Goal: Information Seeking & Learning: Learn about a topic

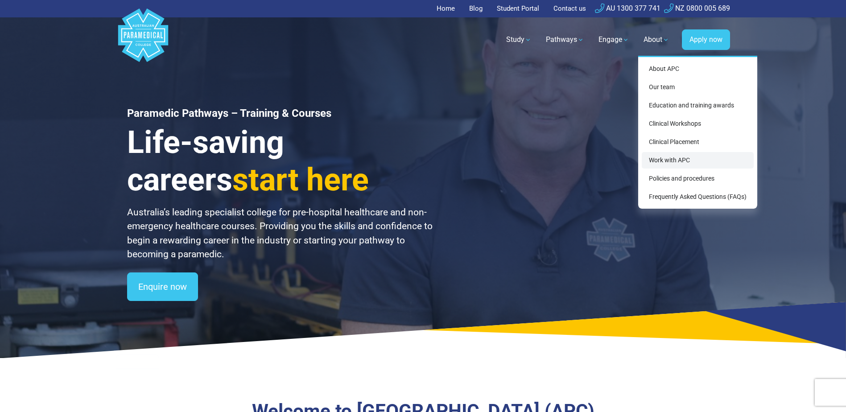
click at [665, 155] on link "Work with APC" at bounding box center [698, 160] width 112 height 17
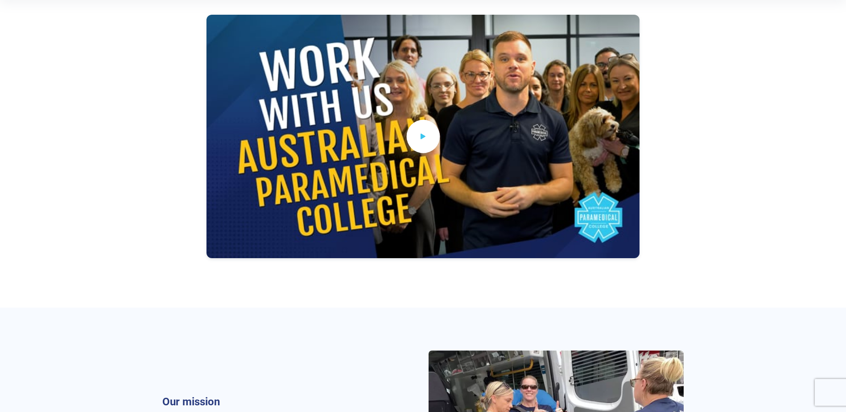
click at [420, 138] on icon at bounding box center [424, 136] width 10 height 15
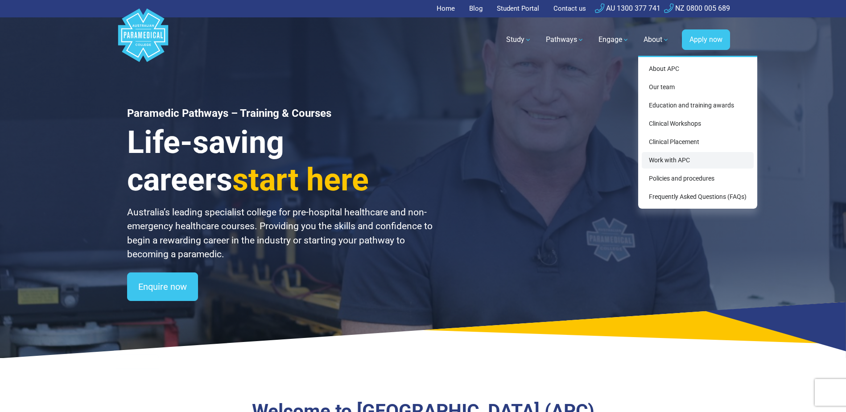
click at [672, 157] on link "Work with APC" at bounding box center [698, 160] width 112 height 17
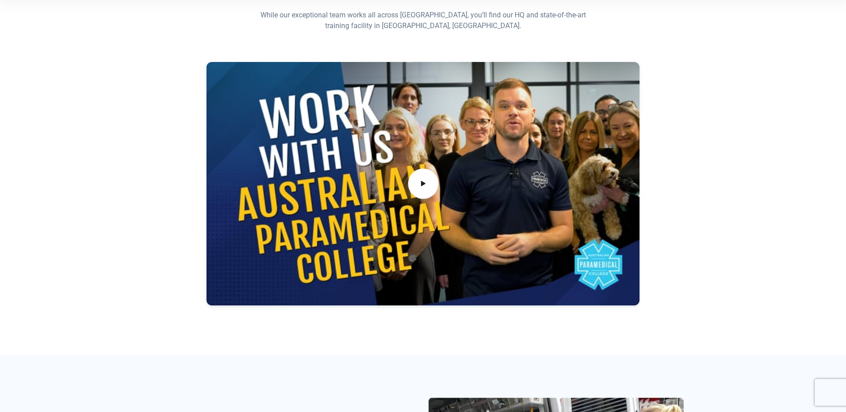
scroll to position [268, 0]
